Goal: Information Seeking & Learning: Learn about a topic

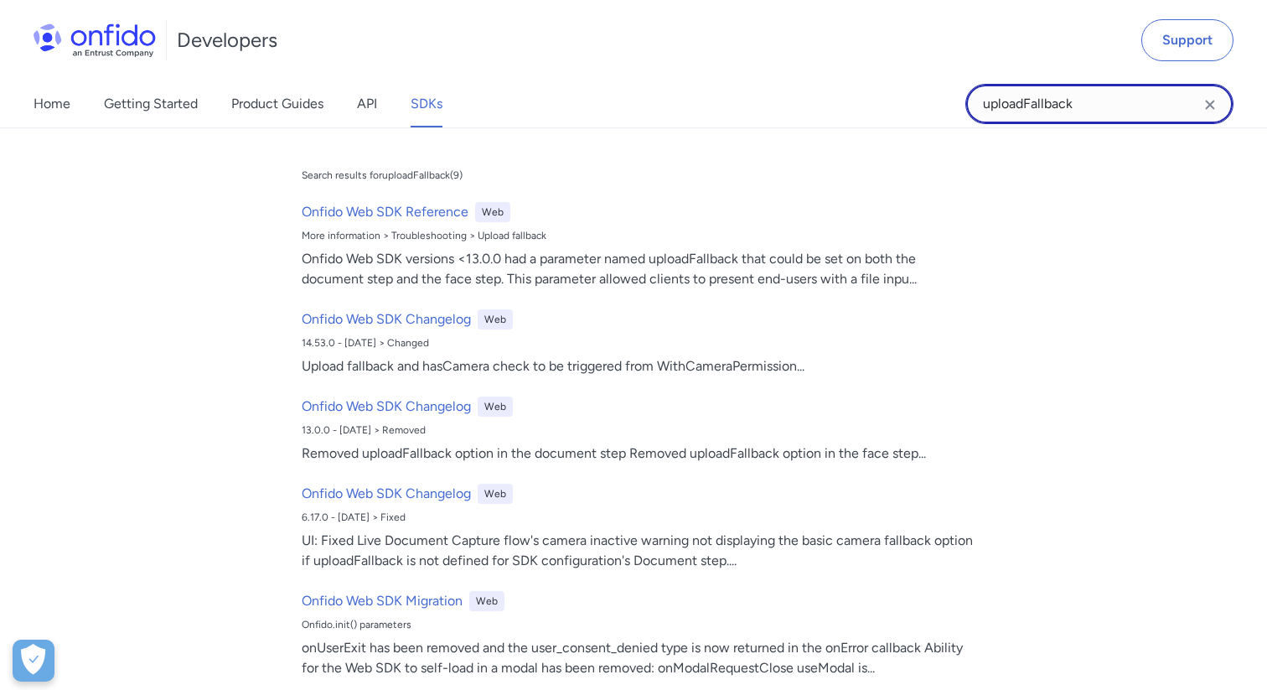
click at [1099, 85] on input "uploadFallback" at bounding box center [1099, 104] width 268 height 40
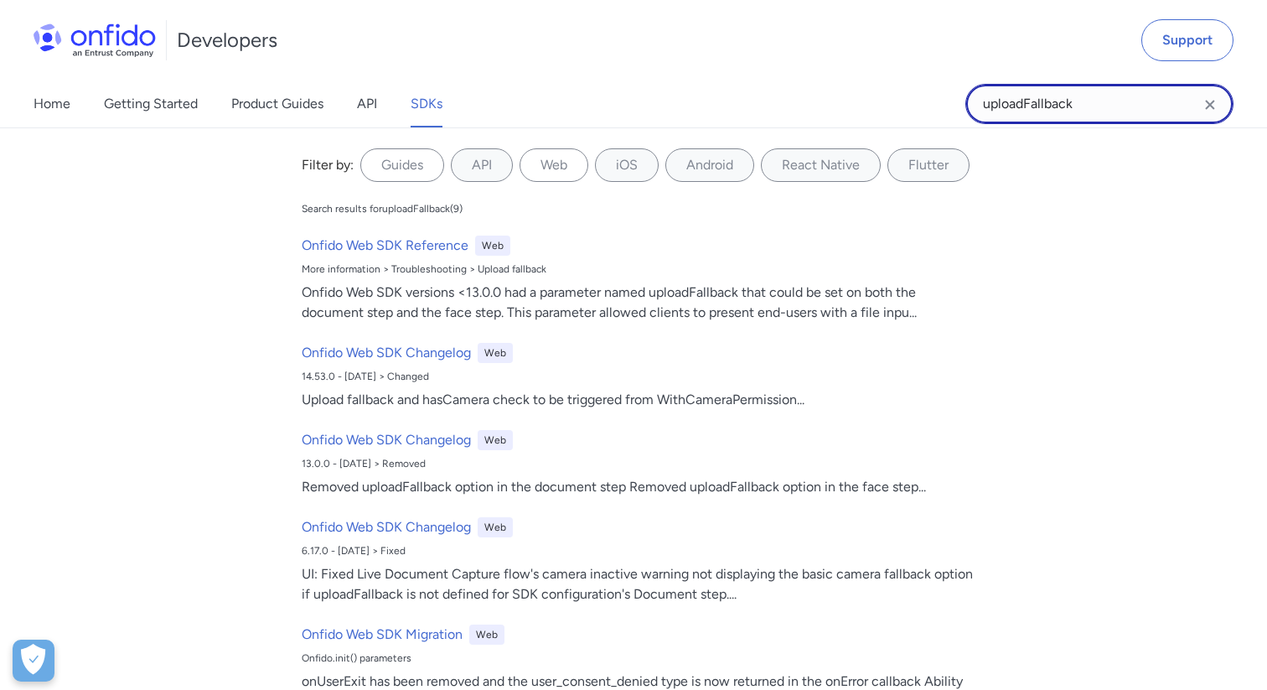
paste input "crossDevicePolicy"
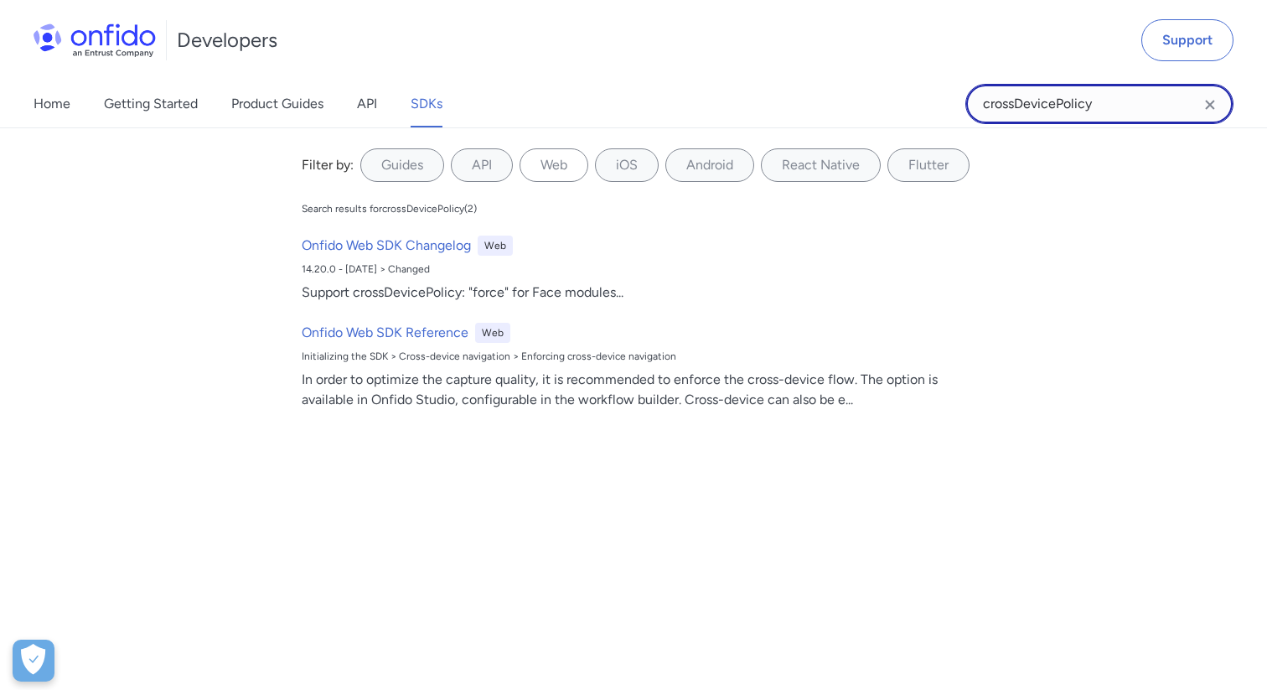
type input "crossDevicePolicy"
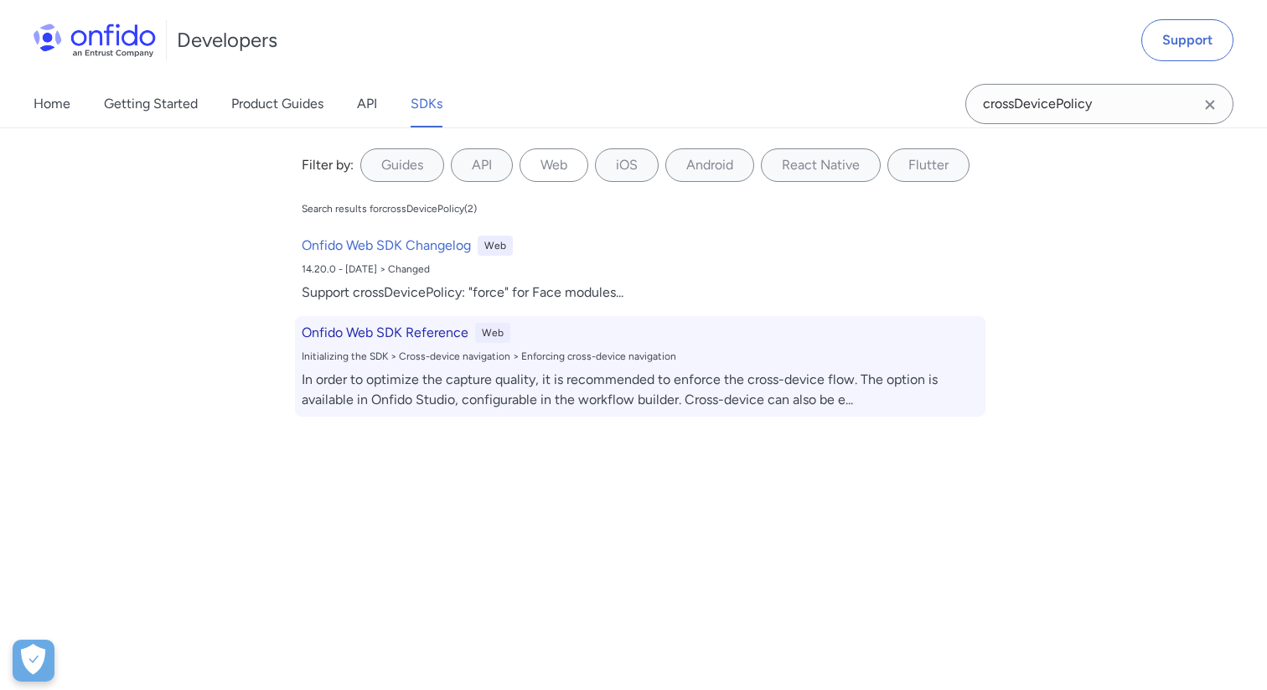
click at [421, 341] on h6 "Onfido Web SDK Reference" at bounding box center [385, 333] width 167 height 20
click at [422, 333] on h6 "Onfido Web SDK Reference" at bounding box center [385, 333] width 167 height 20
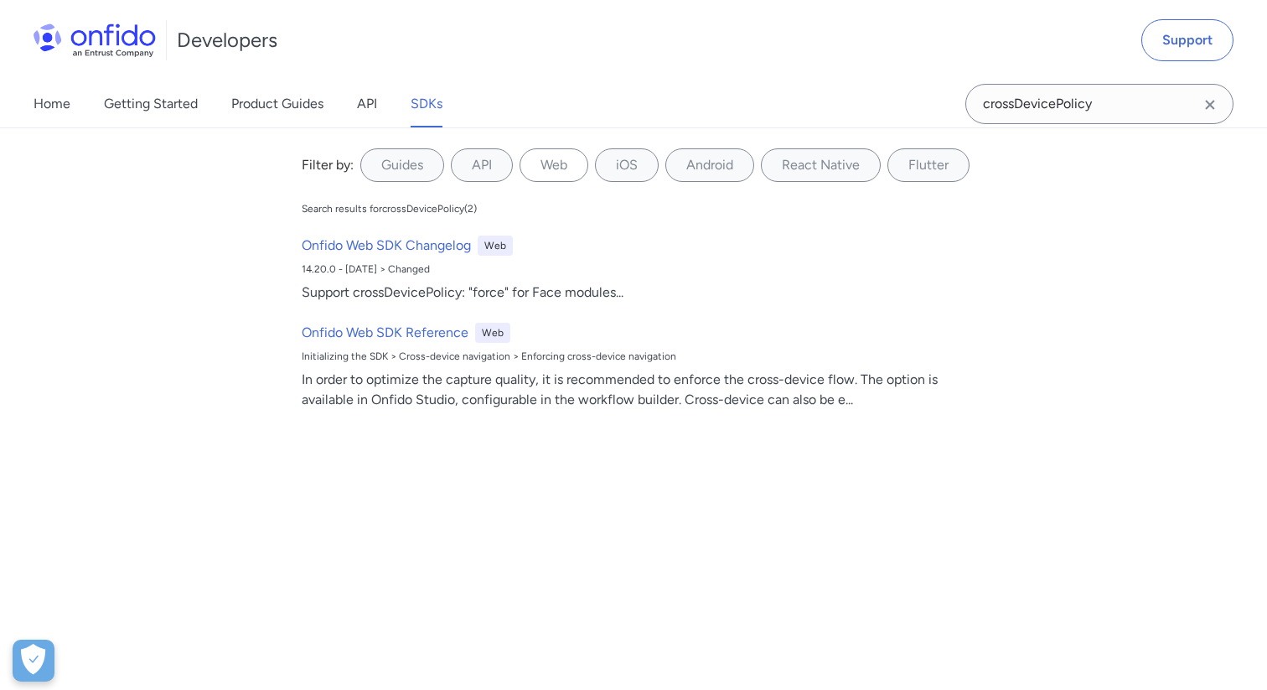
click at [450, 483] on div "Filter by: Guides API Web iOS Android React Native Flutter Filter by... Search …" at bounding box center [633, 408] width 1267 height 562
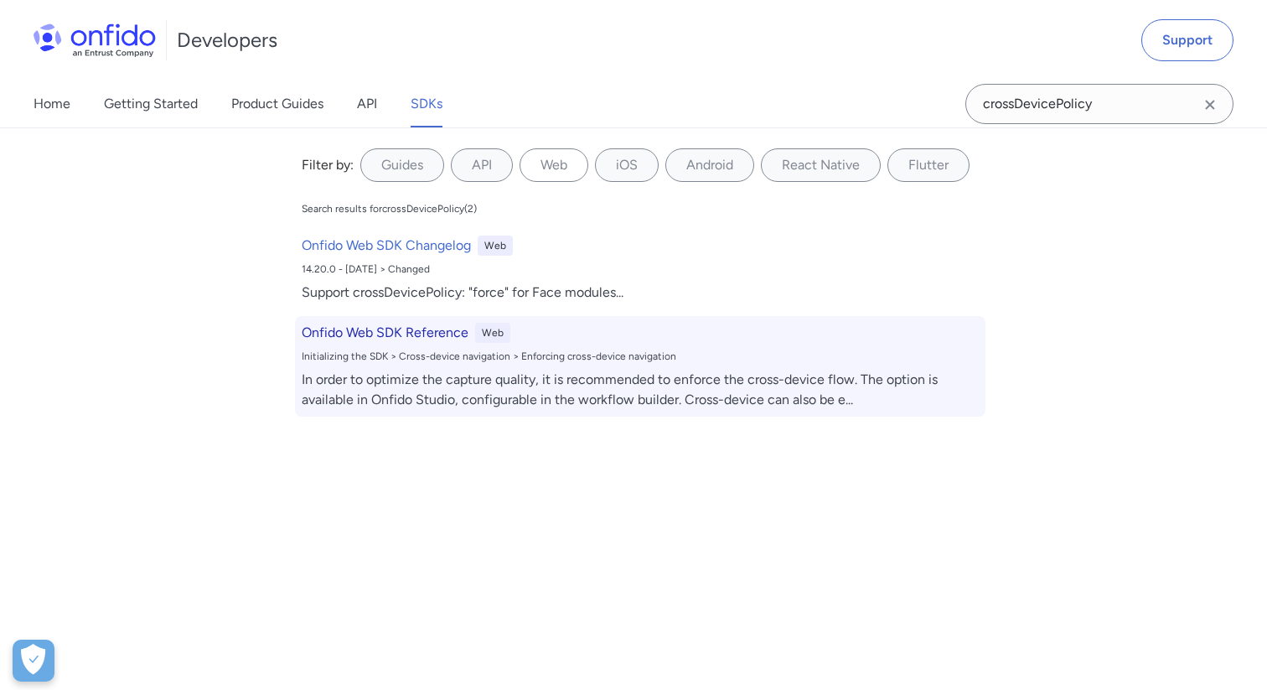
click at [453, 407] on div "In order to optimize the capture quality, it is recommended to enforce the cros…" at bounding box center [640, 389] width 677 height 40
click at [424, 340] on h6 "Onfido Web SDK Reference" at bounding box center [385, 333] width 167 height 20
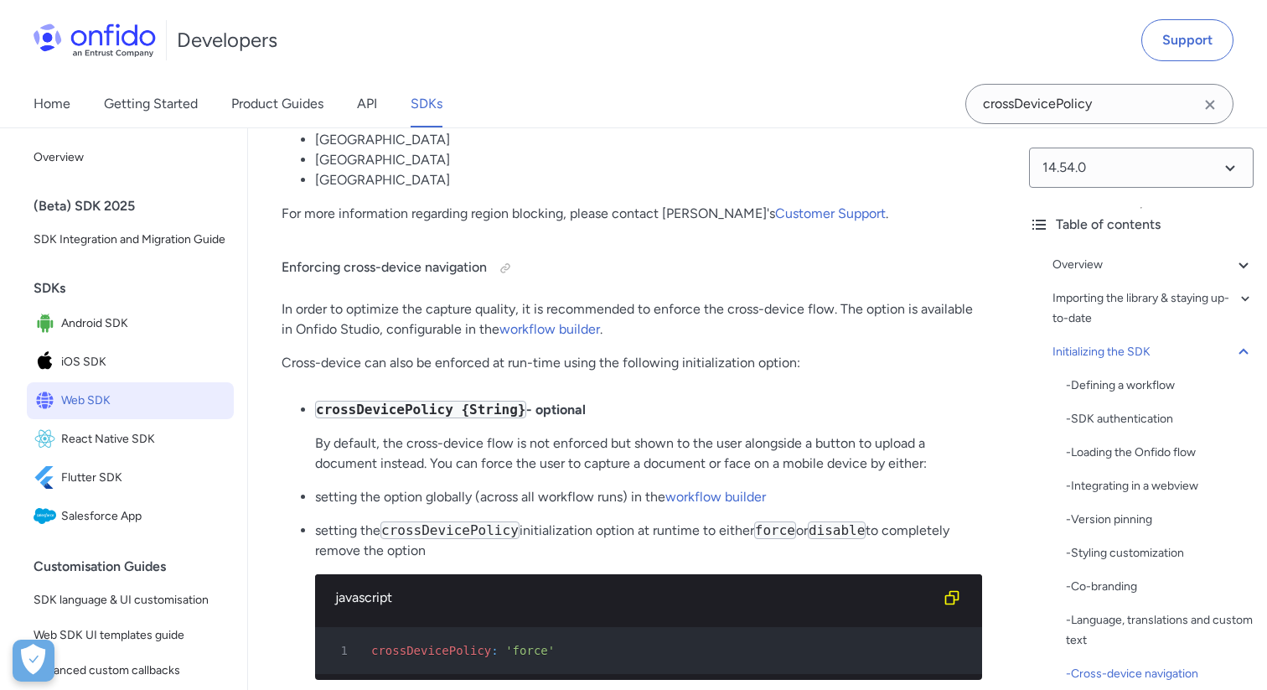
scroll to position [13269, 0]
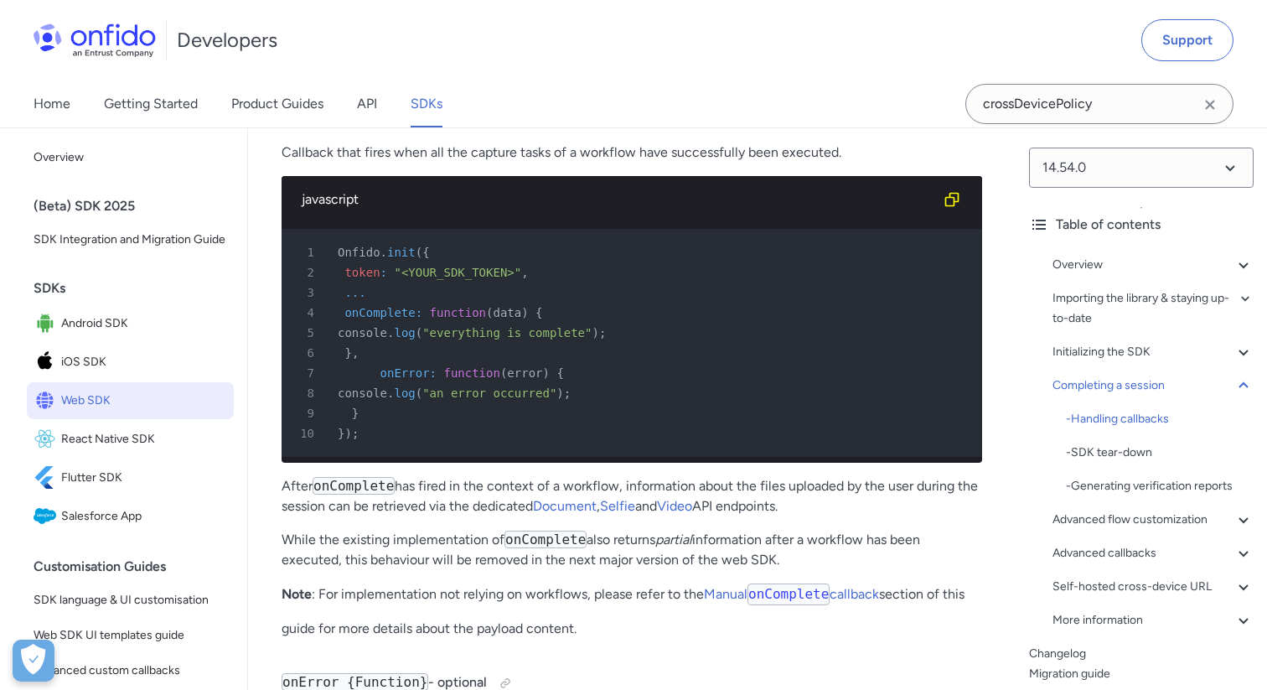
scroll to position [46979, 0]
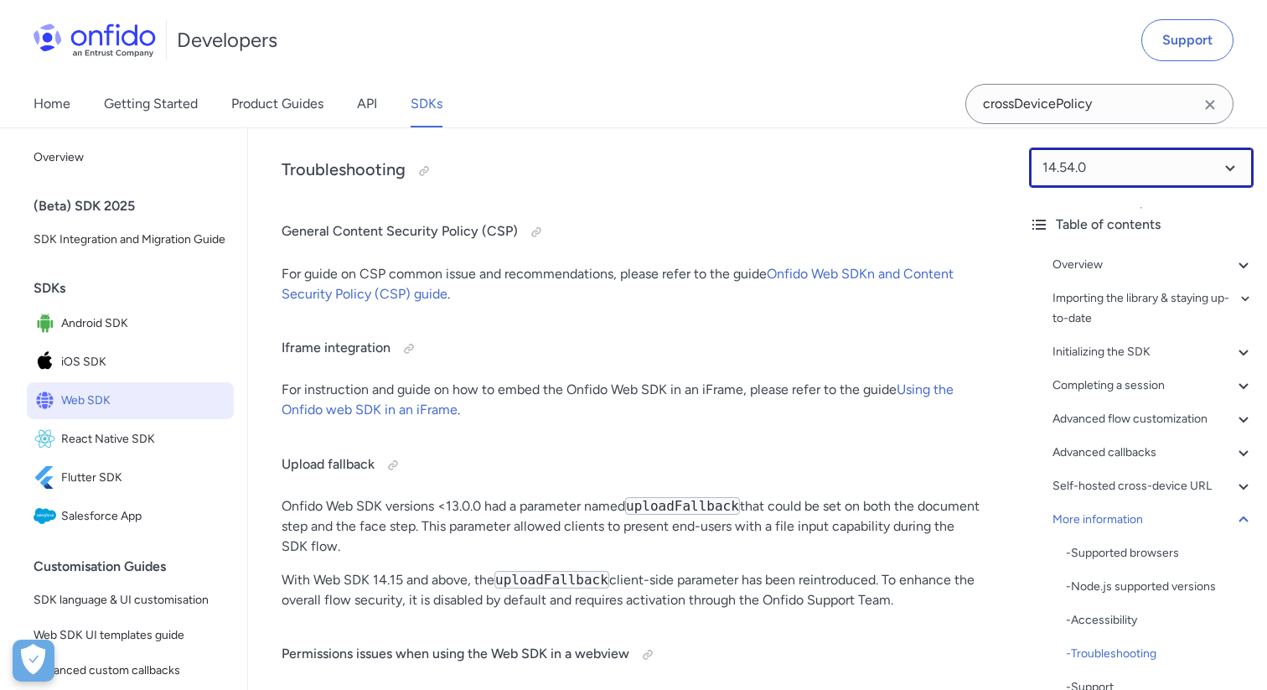
click at [1062, 158] on select at bounding box center [1141, 167] width 225 height 40
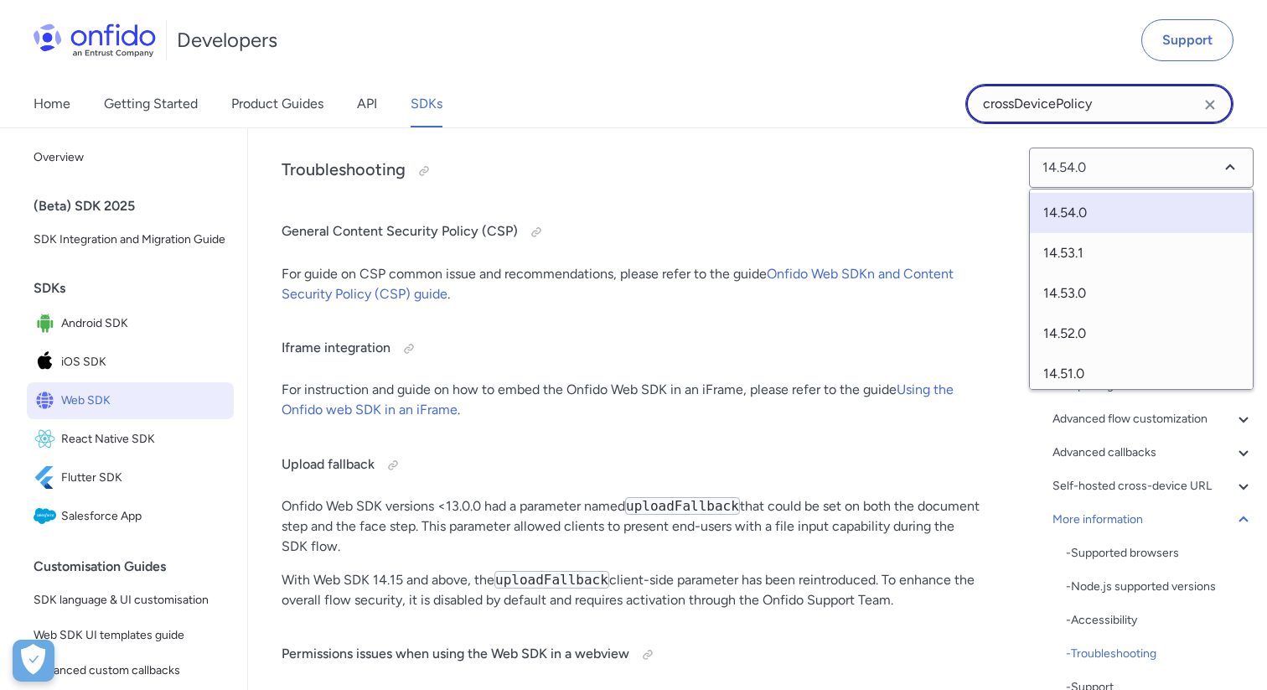
click at [1092, 101] on input "crossDevicePolicy" at bounding box center [1099, 104] width 268 height 40
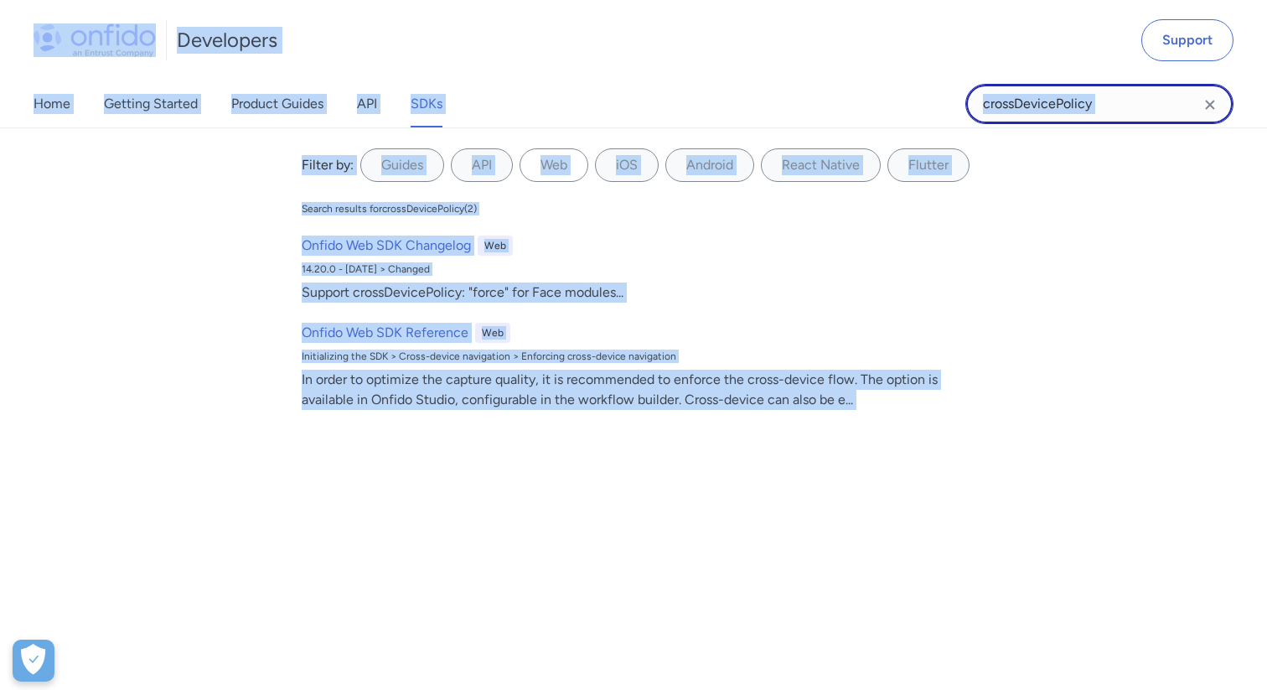
click at [1092, 101] on input "crossDevicePolicy" at bounding box center [1099, 104] width 268 height 40
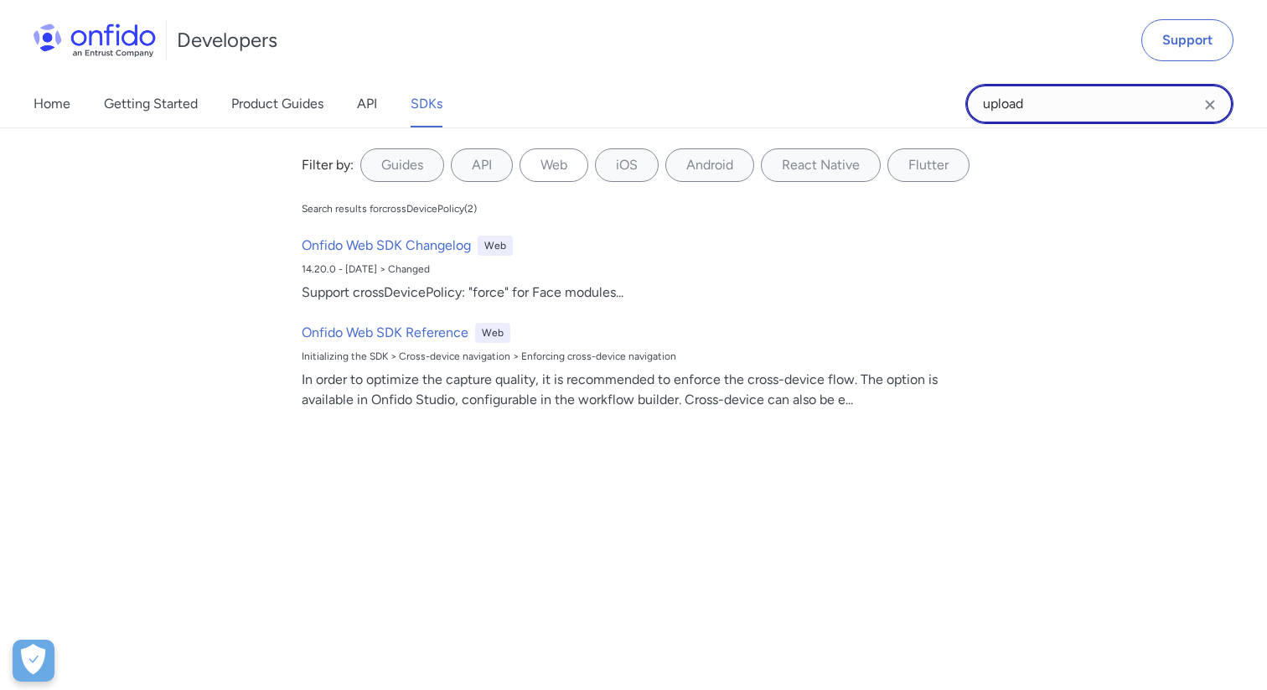
type input "uploadFallback"
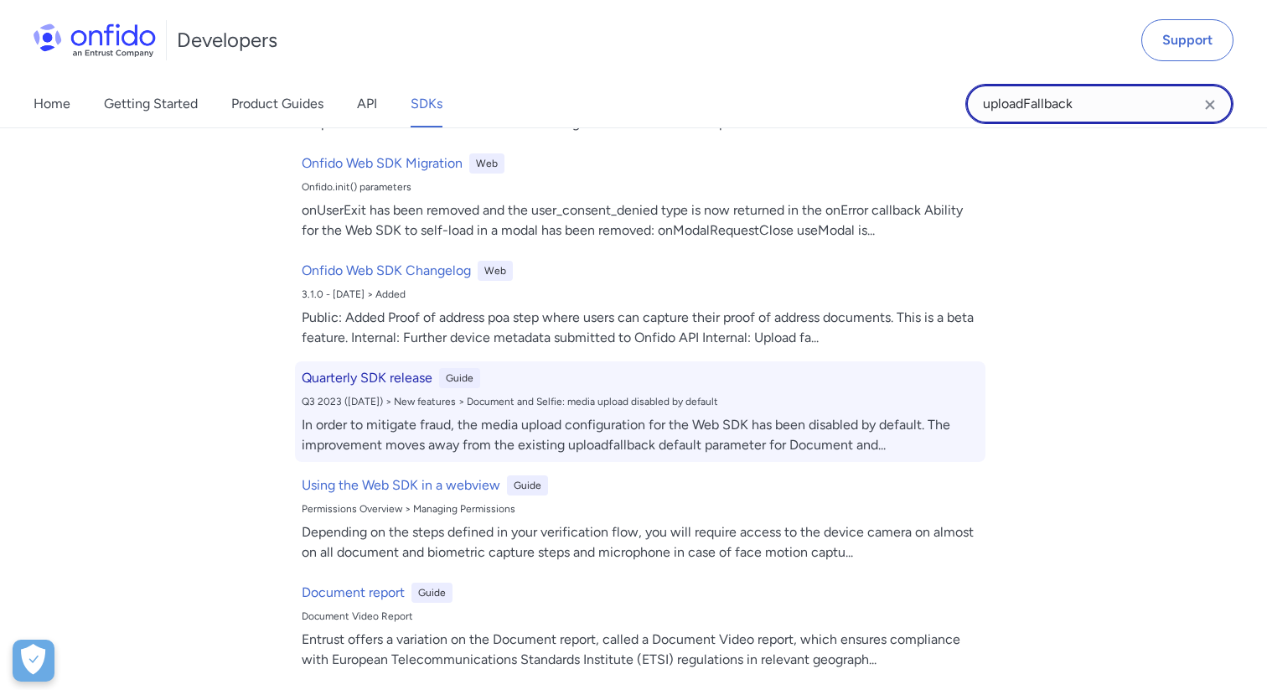
scroll to position [47257, 0]
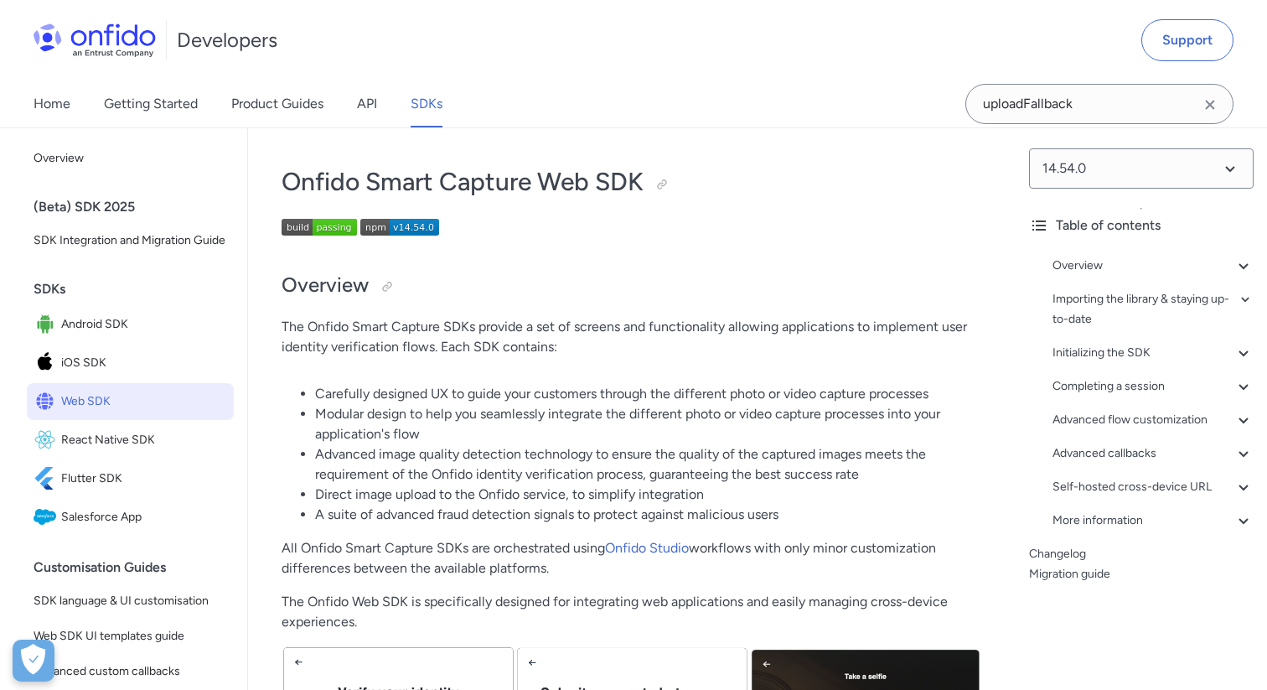
click at [1073, 127] on div "Developers Support Home Getting Started Product Guides API SDKs uploadFallback" at bounding box center [633, 64] width 1267 height 128
click at [1085, 106] on input "uploadFallback" at bounding box center [1099, 104] width 268 height 40
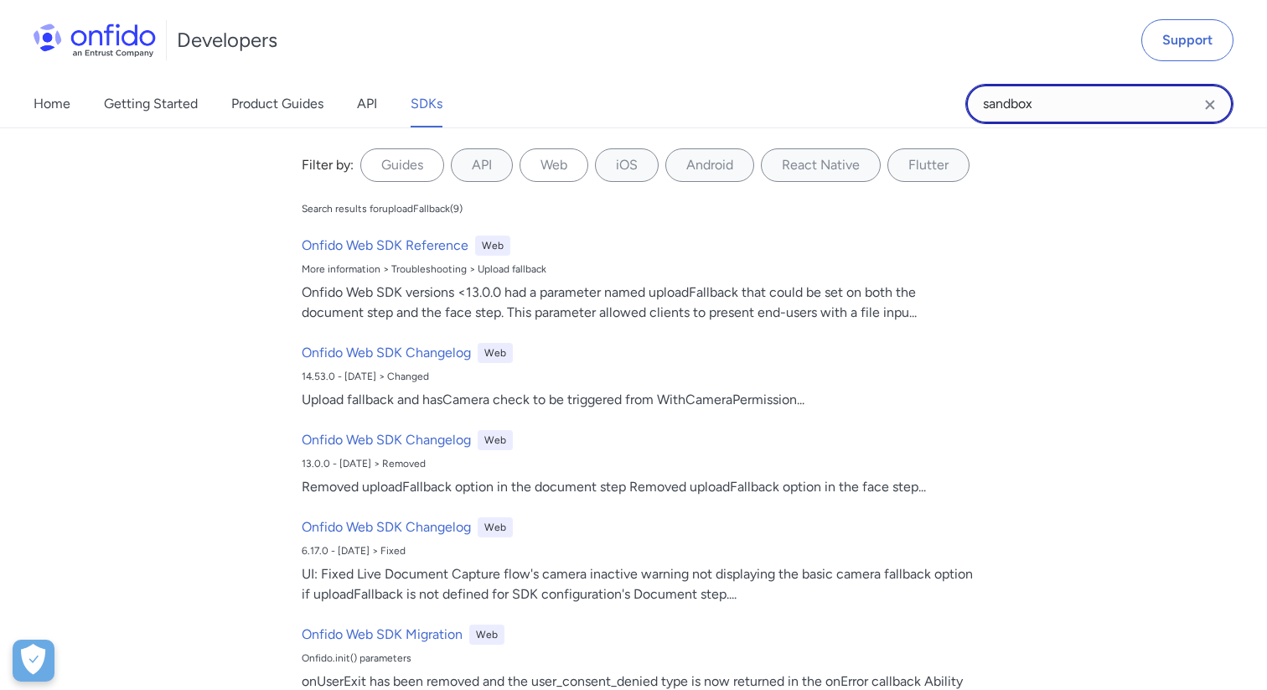
type input "sandbox"
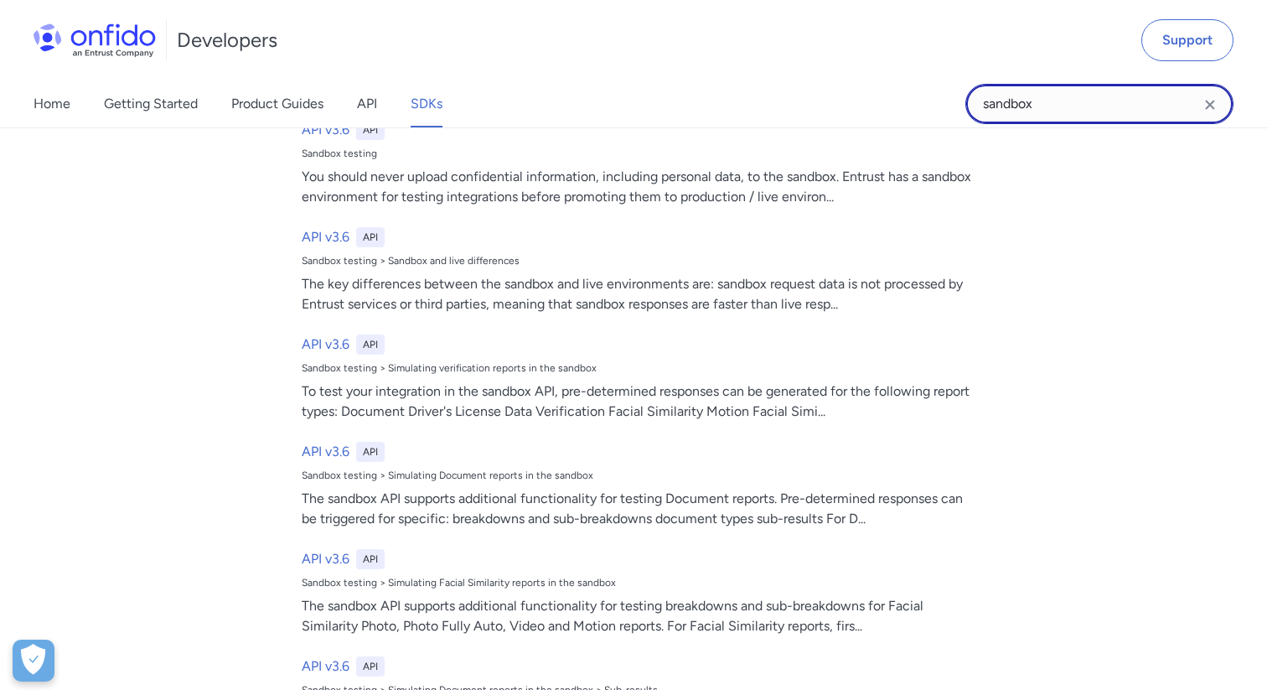
scroll to position [338, 0]
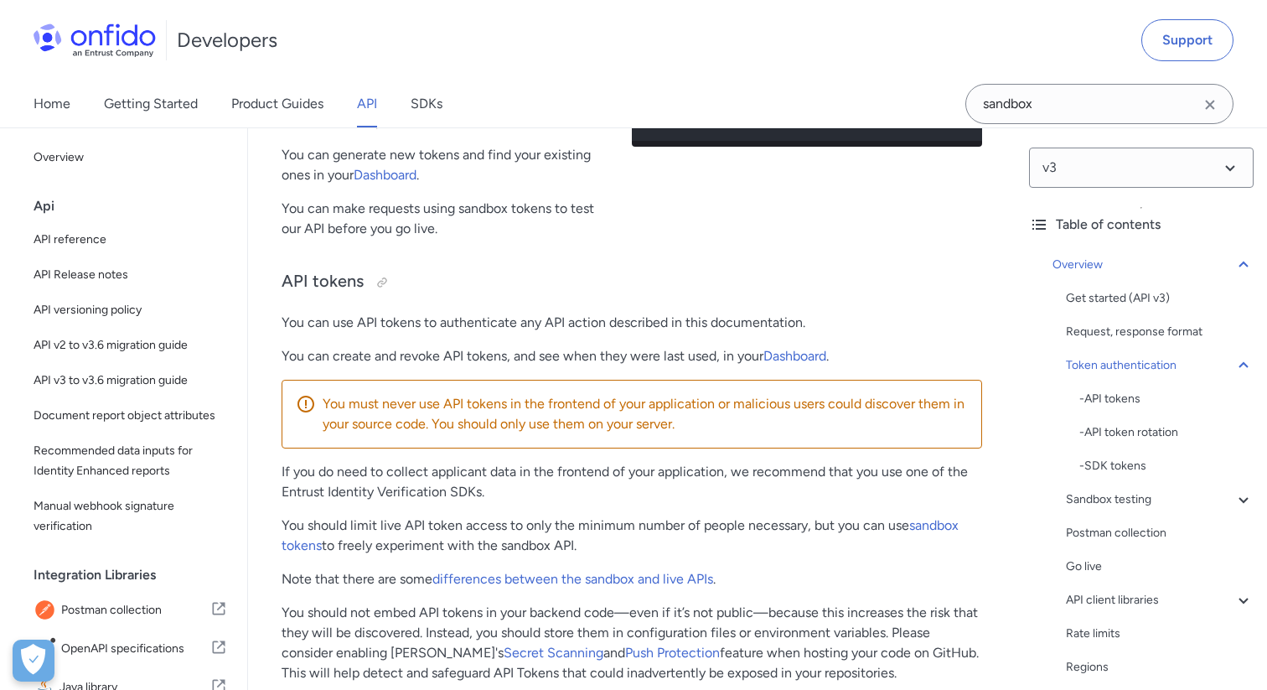
scroll to position [596, 0]
click at [1123, 497] on div "Sandbox testing" at bounding box center [1160, 499] width 188 height 20
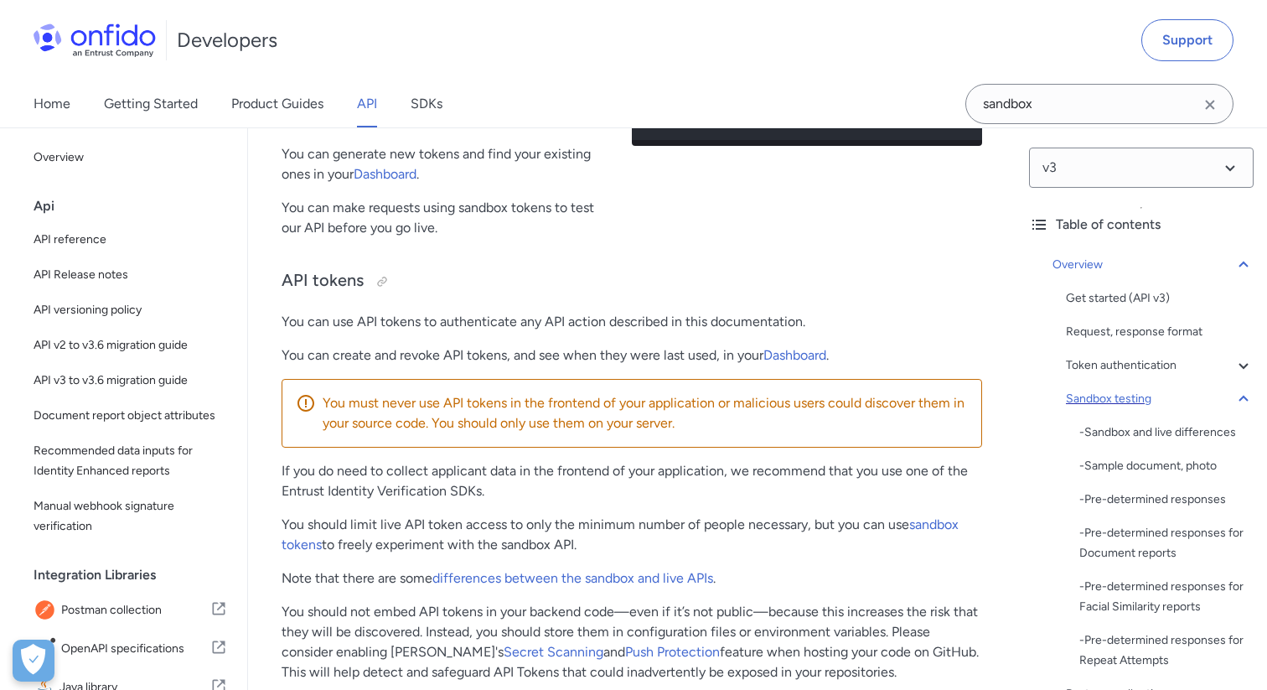
scroll to position [1753, 0]
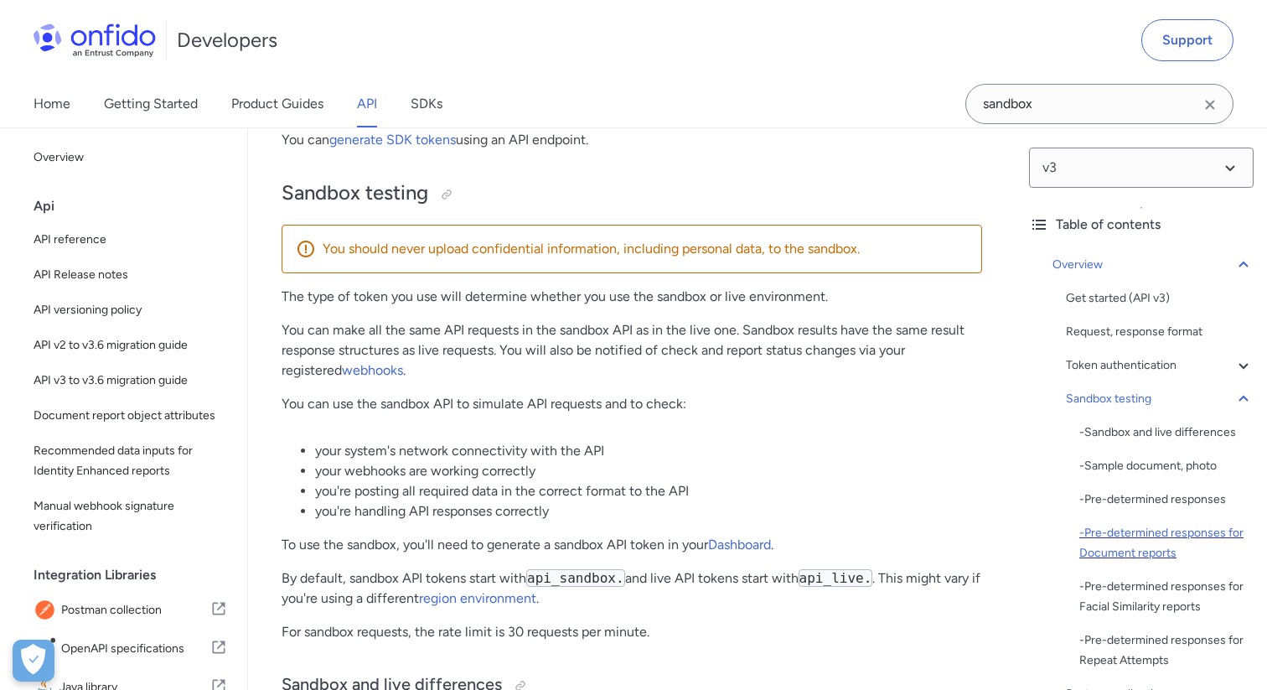
click at [1143, 537] on div "- Pre-determined responses for Document reports" at bounding box center [1166, 543] width 174 height 40
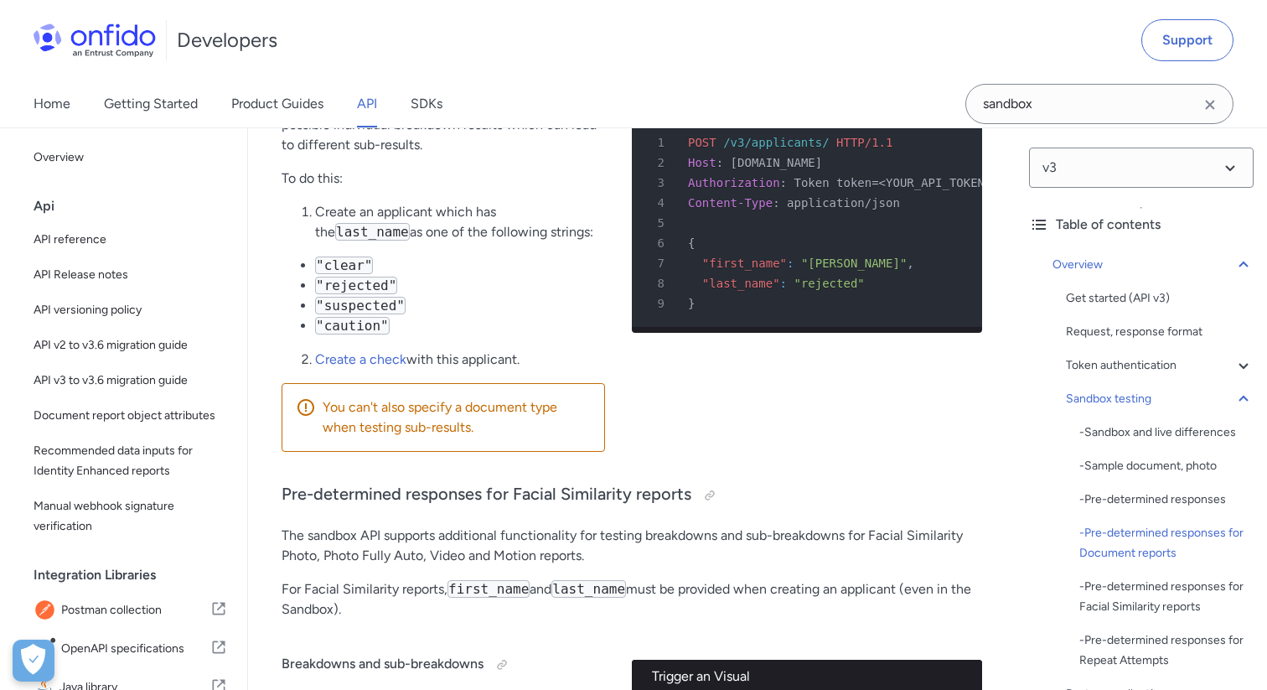
scroll to position [6201, 0]
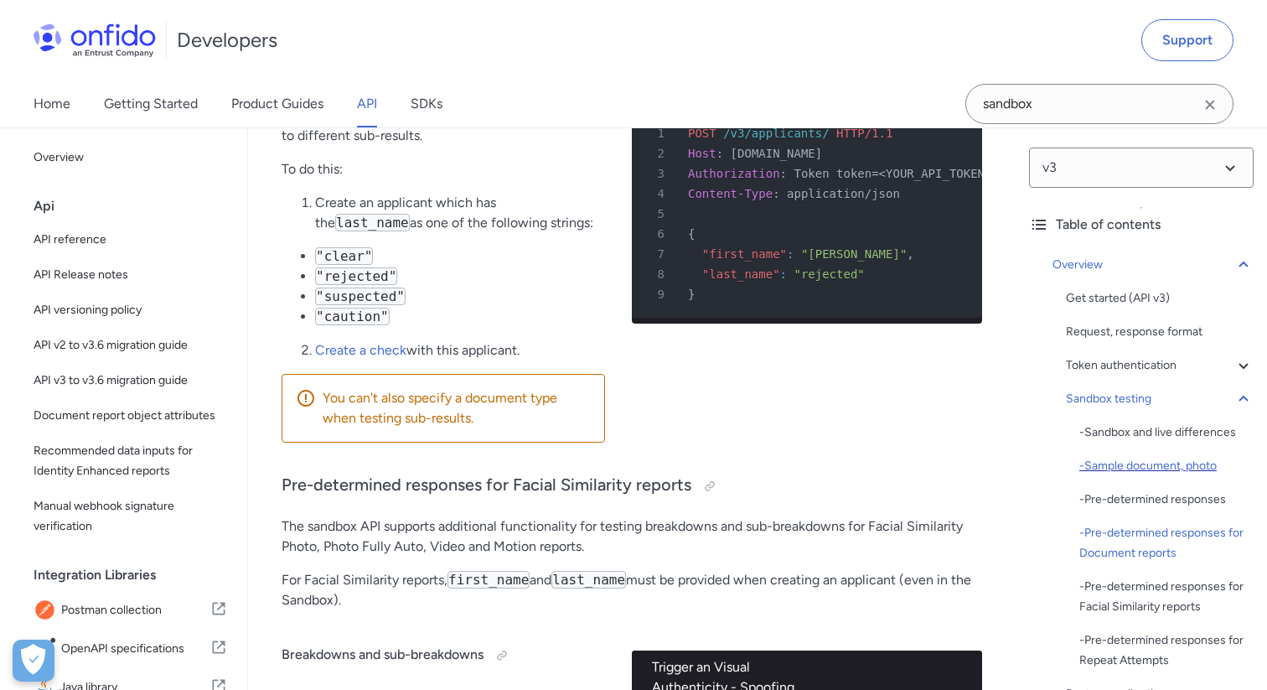
click at [1175, 468] on div "- Sample document, photo" at bounding box center [1166, 466] width 174 height 20
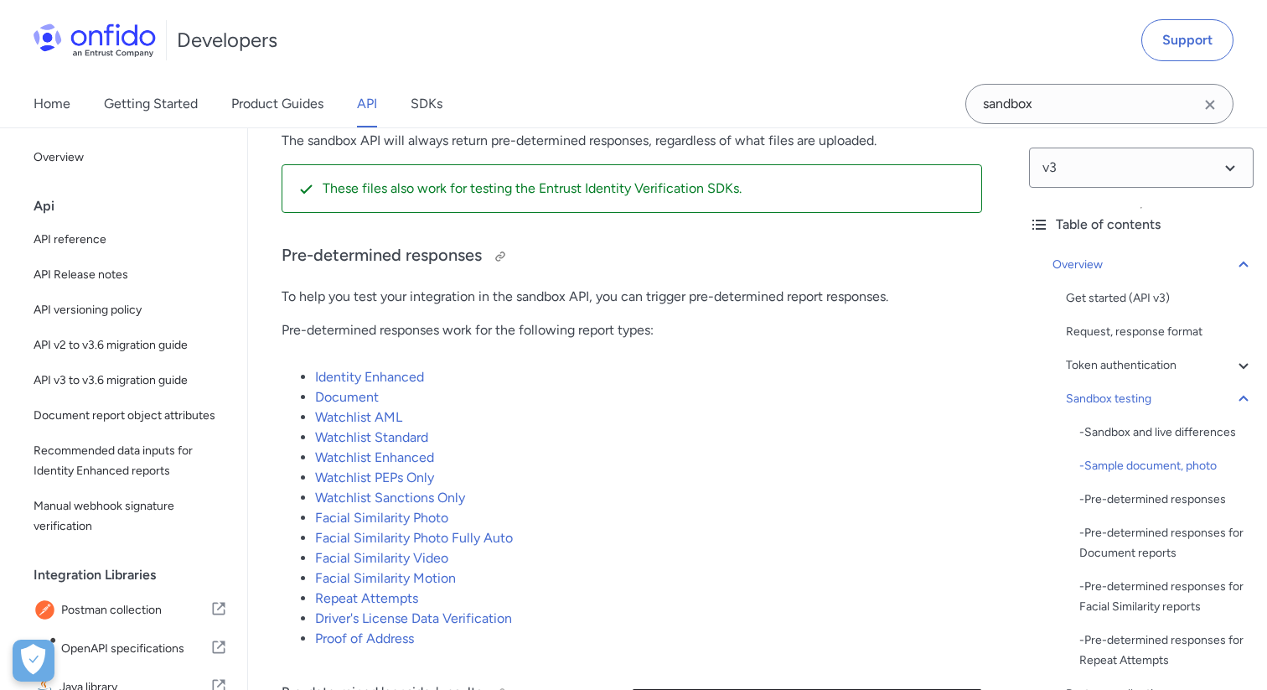
scroll to position [2716, 0]
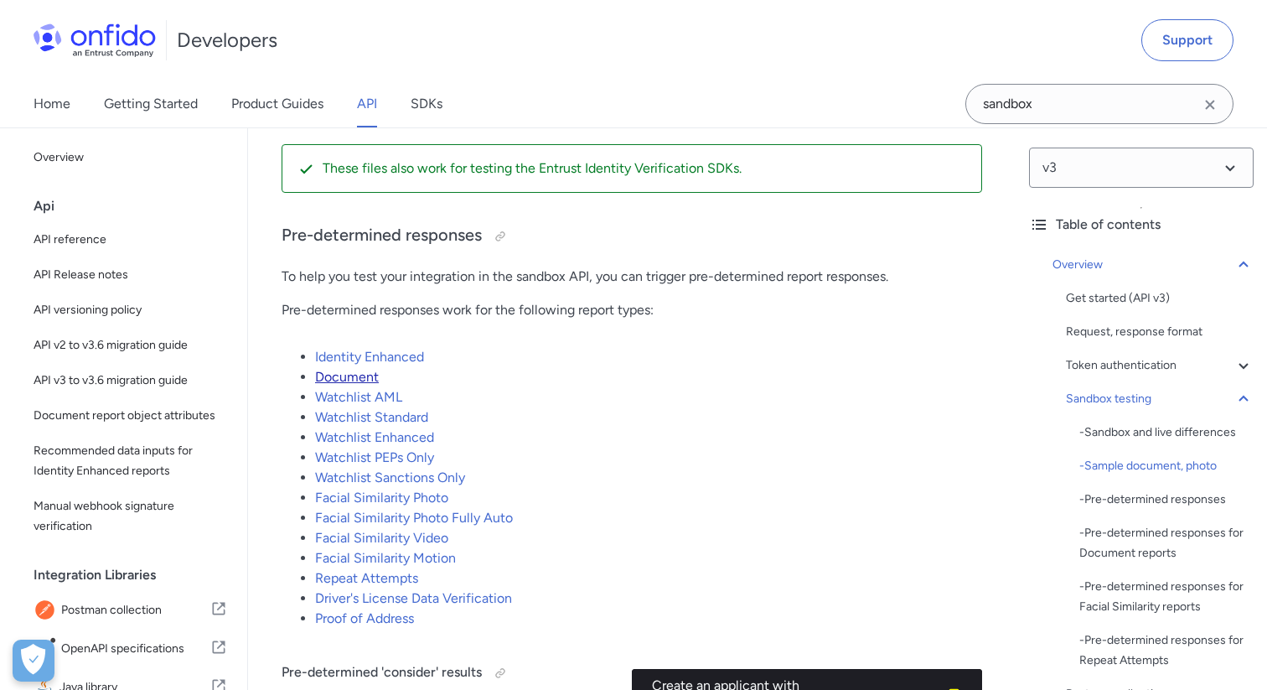
click at [362, 380] on link "Document" at bounding box center [347, 377] width 64 height 16
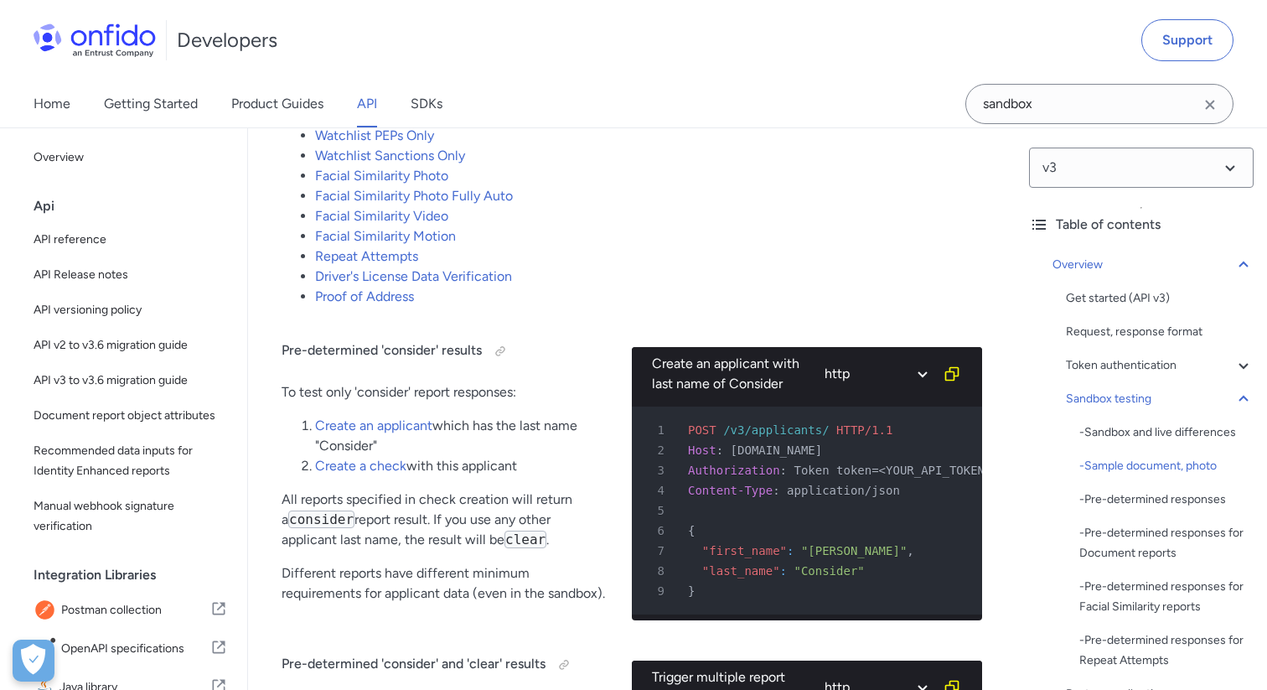
scroll to position [3115, 0]
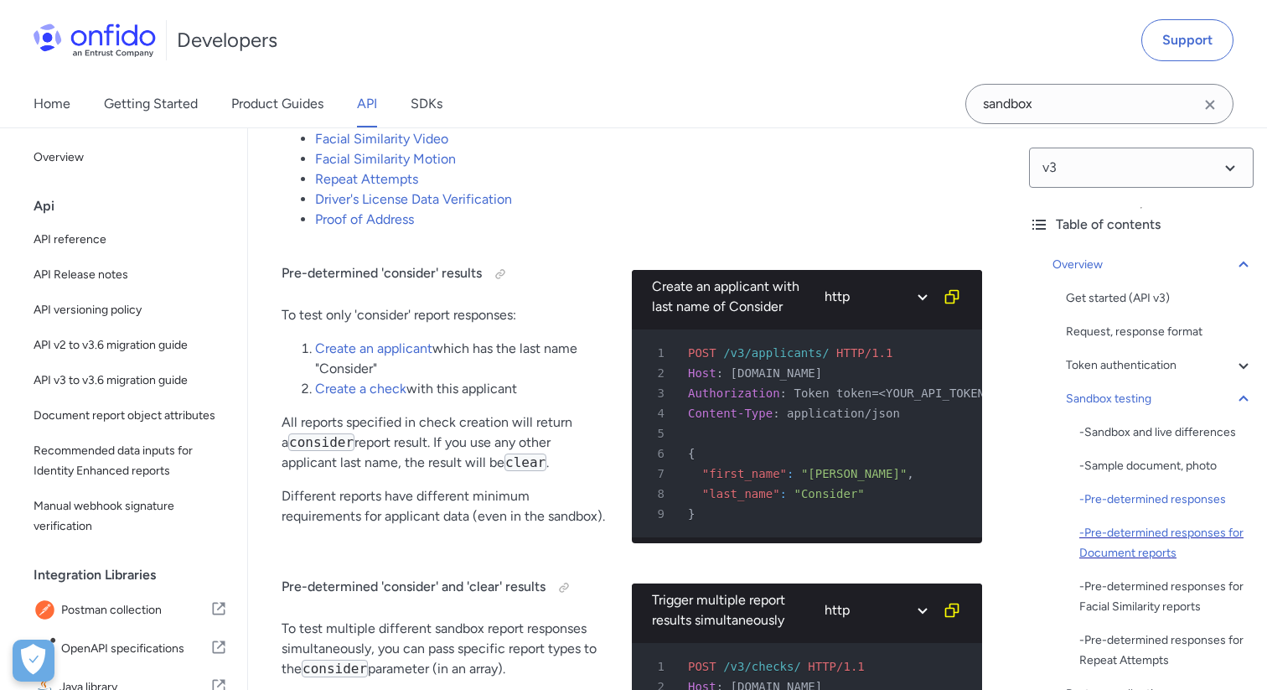
click at [1142, 536] on div "- Pre-determined responses for Document reports" at bounding box center [1166, 543] width 174 height 40
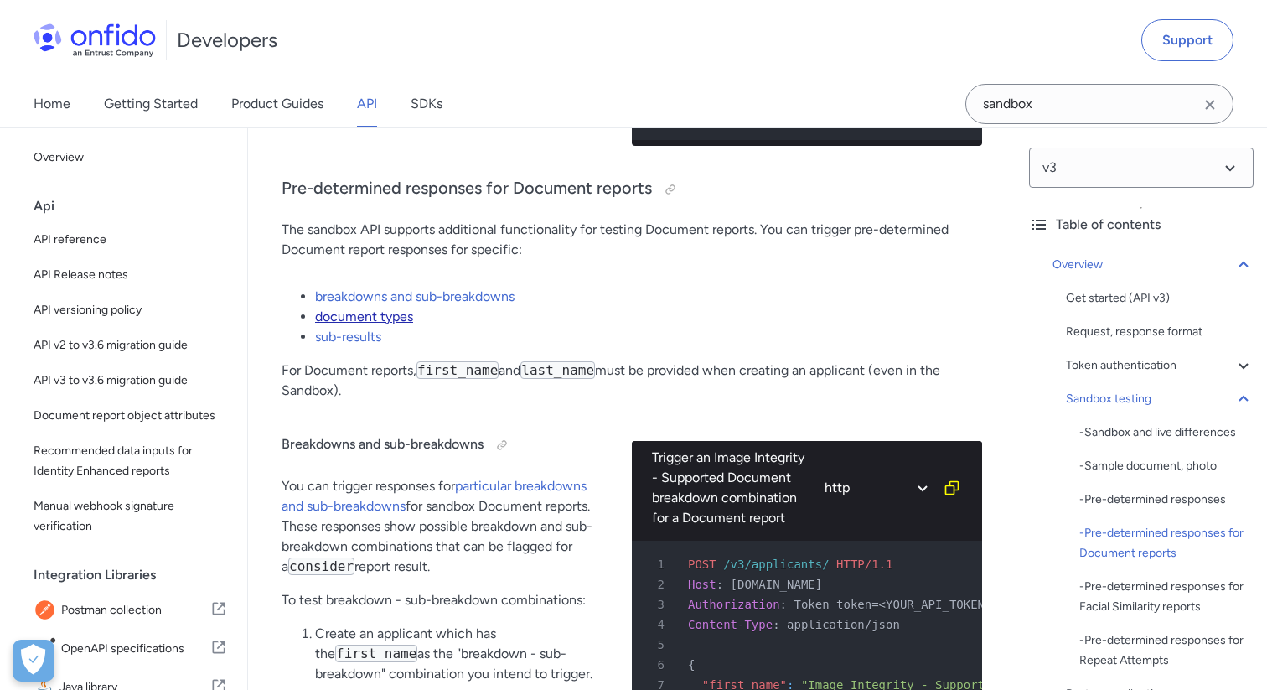
click at [395, 323] on link "document types" at bounding box center [364, 316] width 98 height 16
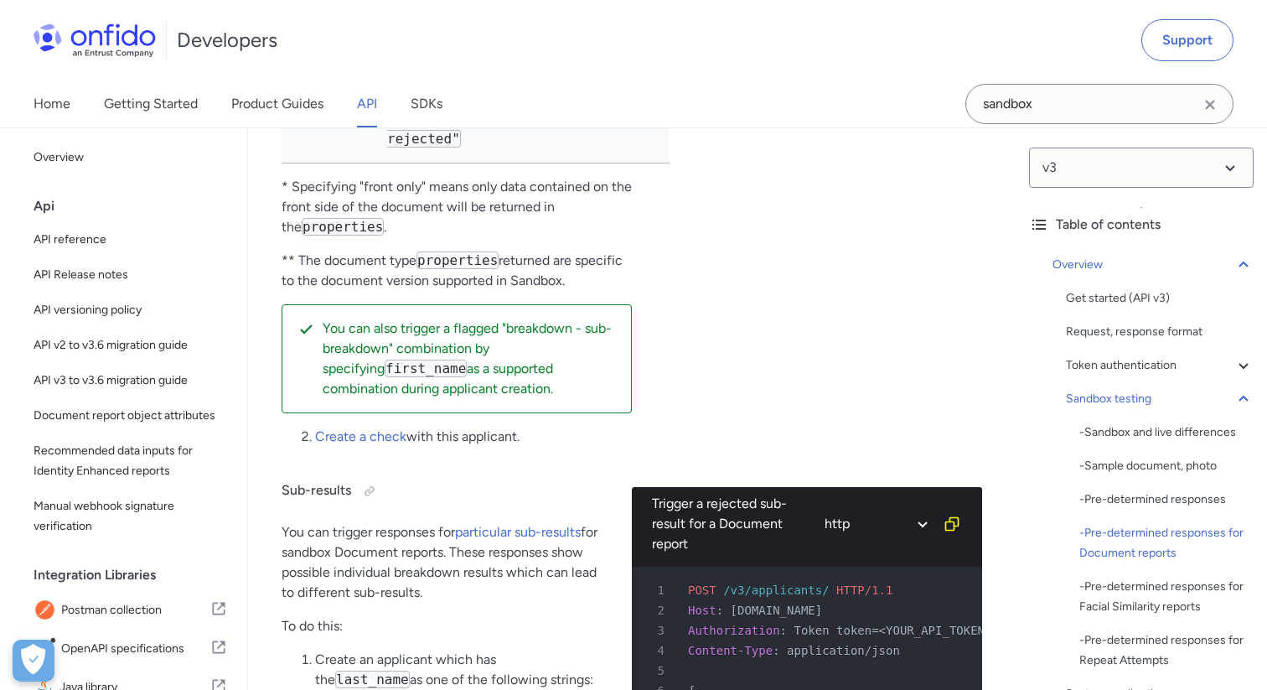
scroll to position [5755, 0]
